Goal: Information Seeking & Learning: Learn about a topic

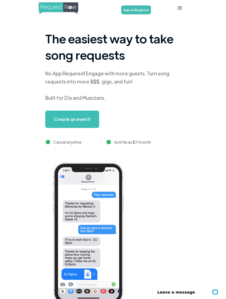
click at [134, 8] on link "Sign In/Register" at bounding box center [136, 9] width 30 height 9
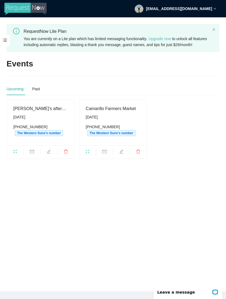
click at [54, 136] on span "The Western Suns's number" at bounding box center [39, 133] width 48 height 6
click at [51, 136] on span "The Western Suns's number" at bounding box center [39, 133] width 48 height 6
click at [120, 119] on div "Camarillo Farmers Market Saturday, August 16th (805) 270-3801 The Western Suns'…" at bounding box center [113, 122] width 54 height 35
click at [7, 40] on span at bounding box center [5, 40] width 10 height 11
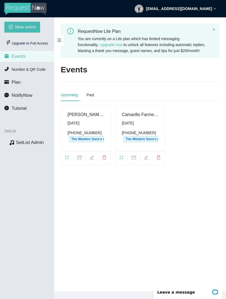
click at [28, 57] on li "Events" at bounding box center [27, 56] width 54 height 11
click at [30, 97] on span "NotifyNow" at bounding box center [22, 95] width 21 height 5
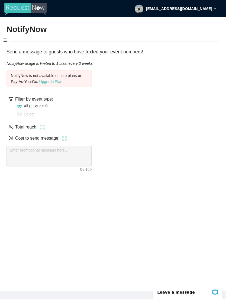
click at [8, 42] on span at bounding box center [5, 40] width 10 height 11
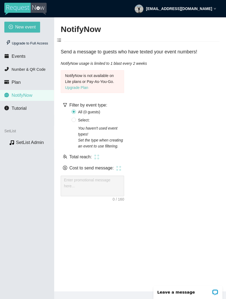
click at [36, 66] on li "Number & QR Code" at bounding box center [27, 69] width 54 height 11
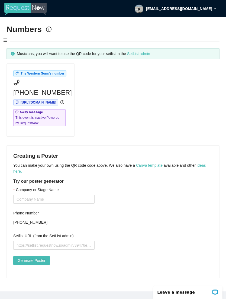
click at [134, 133] on div "The Western Suns's number (805) 270-3801 https://app.requestnow.io/zekwyle/next…" at bounding box center [112, 99] width 217 height 73
click at [8, 37] on span at bounding box center [5, 40] width 10 height 11
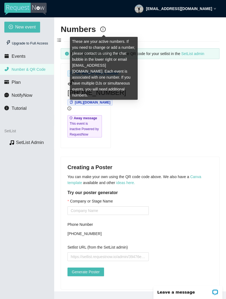
click at [125, 64] on div "These are your active numbers. If you need to change or add a number, please co…" at bounding box center [104, 68] width 68 height 63
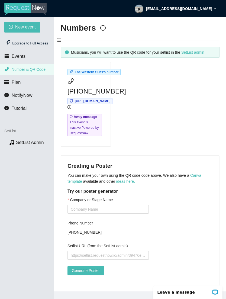
scroll to position [1, 0]
click at [204, 51] on link "SetList admin" at bounding box center [192, 52] width 23 height 4
click at [27, 59] on li "Events" at bounding box center [27, 56] width 54 height 11
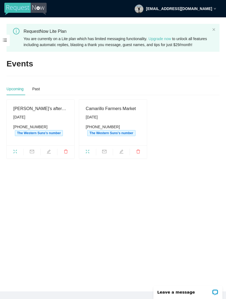
click at [9, 39] on span at bounding box center [5, 40] width 10 height 11
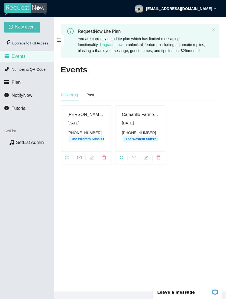
click at [21, 82] on li "Plan" at bounding box center [27, 82] width 54 height 11
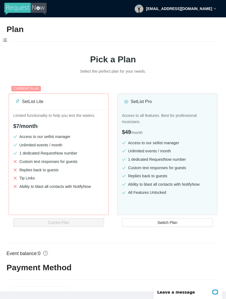
click at [8, 37] on span at bounding box center [5, 40] width 10 height 11
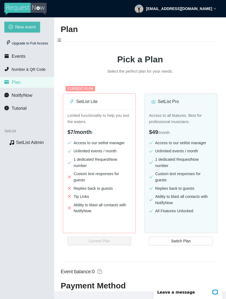
click at [215, 9] on icon "down" at bounding box center [214, 8] width 3 height 3
click at [109, 30] on h2 "Plan" at bounding box center [140, 29] width 159 height 11
click at [27, 106] on span "Tutorial" at bounding box center [19, 108] width 15 height 5
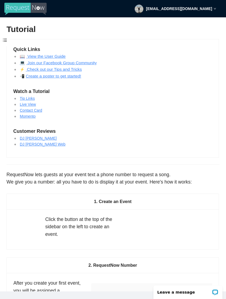
click at [77, 70] on link "Check out our Tips and Tricks" at bounding box center [54, 69] width 56 height 5
click at [5, 41] on span at bounding box center [5, 40] width 10 height 11
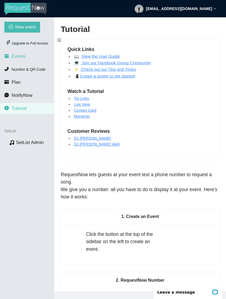
click at [27, 54] on li "Events" at bounding box center [27, 56] width 54 height 11
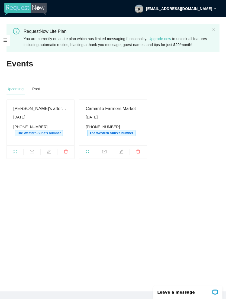
click at [120, 120] on div "Saturday, August 16th" at bounding box center [113, 117] width 54 height 6
click at [121, 120] on div "Saturday, August 16th" at bounding box center [113, 117] width 54 height 6
click at [117, 127] on span "Saturday, August 16th (805) 270-3801 The Western Suns's number" at bounding box center [113, 125] width 54 height 22
click at [116, 120] on div "Saturday, August 16th" at bounding box center [113, 117] width 54 height 6
click at [119, 120] on div "Saturday, August 16th" at bounding box center [113, 117] width 54 height 6
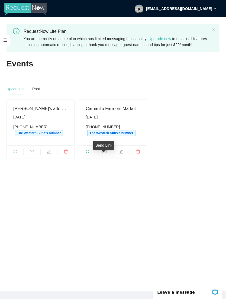
click at [107, 144] on div "Send Link" at bounding box center [103, 145] width 21 height 9
click at [106, 154] on icon "mail" at bounding box center [104, 151] width 4 height 4
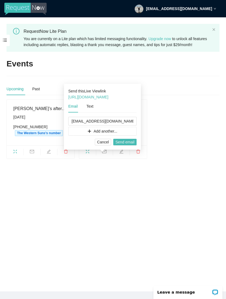
click at [108, 97] on link "https://app.requestnow.io/live/ewpxbyr/" at bounding box center [88, 97] width 40 height 4
click at [107, 143] on span "Cancel" at bounding box center [103, 142] width 12 height 6
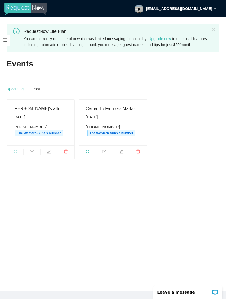
click at [104, 154] on icon "mail" at bounding box center [104, 151] width 4 height 4
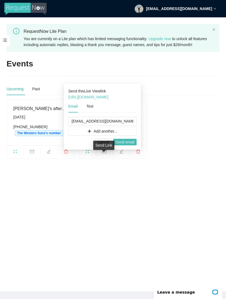
click at [173, 135] on div "Kathleen’s afternoon tea Wednesday, August 13th (805) 270-3801 The Western Suns…" at bounding box center [112, 128] width 217 height 59
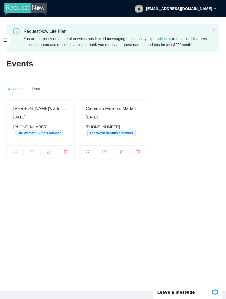
click at [130, 136] on span "The Western Suns's number" at bounding box center [111, 133] width 48 height 6
click at [108, 155] on span "mail" at bounding box center [104, 152] width 17 height 6
click at [33, 155] on span "mail" at bounding box center [32, 152] width 17 height 6
click at [42, 176] on main "RequestNow Lite Plan You are currently on a Lite plan which has limited messagi…" at bounding box center [113, 154] width 226 height 274
click at [107, 155] on span "mail" at bounding box center [104, 152] width 17 height 6
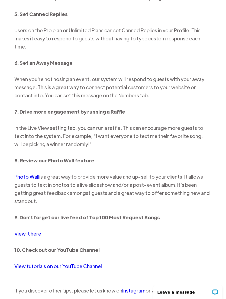
scroll to position [565, 0]
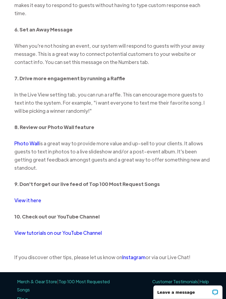
click at [208, 278] on link "Help" at bounding box center [203, 281] width 9 height 6
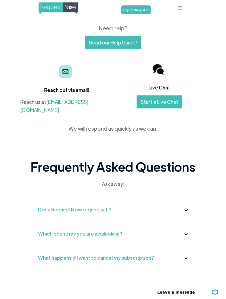
click at [88, 107] on link "[EMAIL_ADDRESS][DOMAIN_NAME]" at bounding box center [54, 106] width 68 height 15
click at [186, 209] on img at bounding box center [186, 210] width 4 height 2
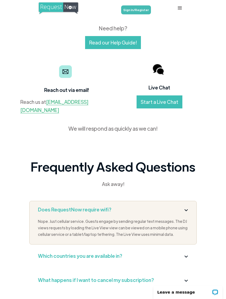
click at [186, 210] on img at bounding box center [186, 210] width 4 height 2
